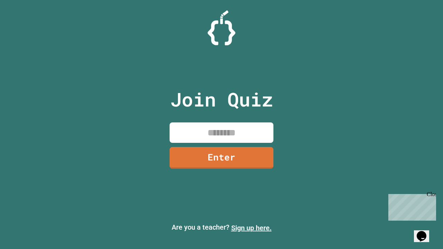
click at [251, 228] on link "Sign up here." at bounding box center [251, 228] width 41 height 8
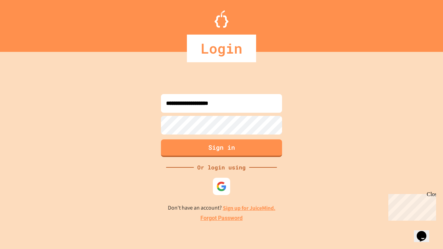
type input "**********"
